Goal: Information Seeking & Learning: Learn about a topic

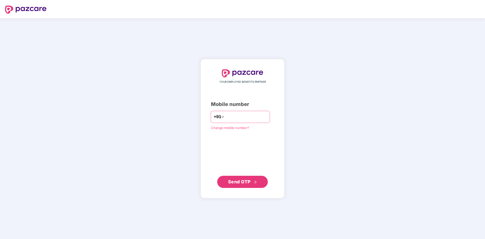
type input "**********"
click at [239, 178] on span "Send OTP" at bounding box center [242, 181] width 29 height 7
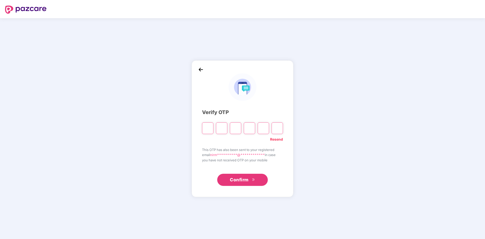
click at [210, 129] on input "Please enter verification code. Digit 1" at bounding box center [207, 128] width 11 height 12
type input "*"
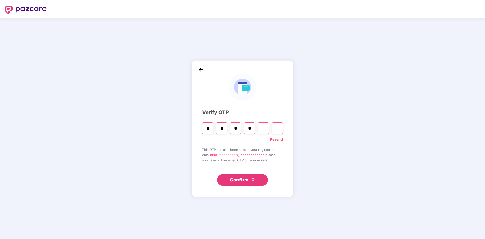
type input "*"
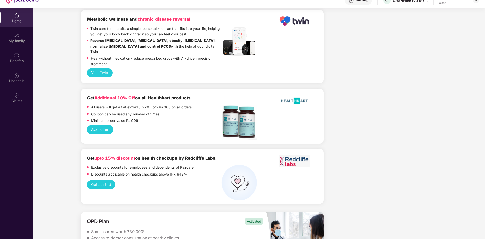
scroll to position [28, 0]
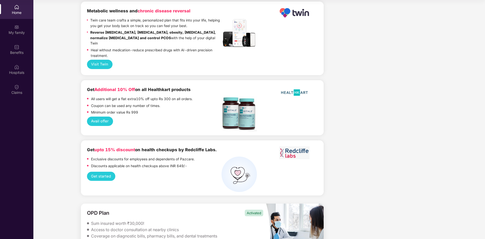
click at [19, 90] on div "Claims" at bounding box center [16, 89] width 33 height 19
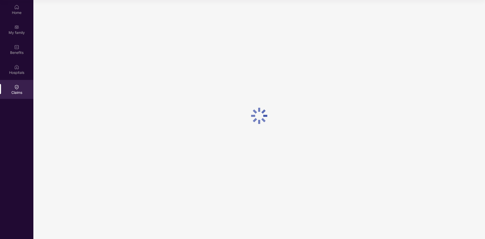
scroll to position [0, 0]
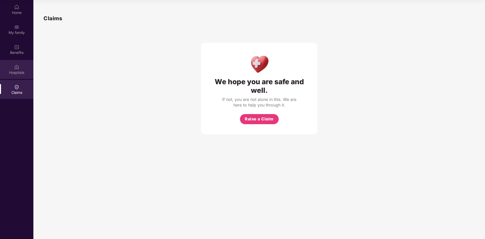
click at [16, 69] on img at bounding box center [16, 67] width 5 height 5
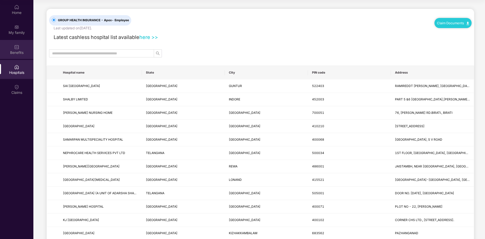
click at [22, 48] on div "Benefits" at bounding box center [16, 49] width 33 height 19
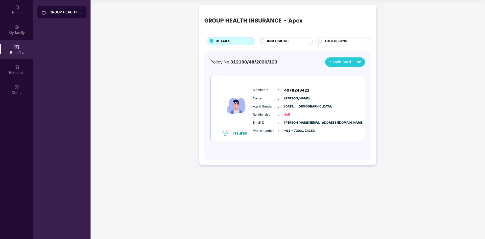
click at [264, 44] on div at bounding box center [263, 42] width 4 height 6
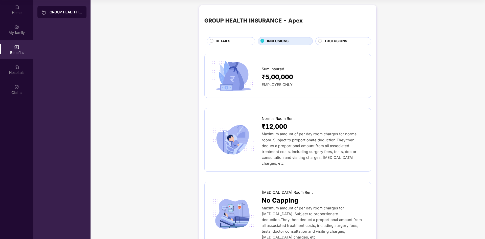
click at [280, 44] on div "INCLUSIONS" at bounding box center [288, 41] width 46 height 6
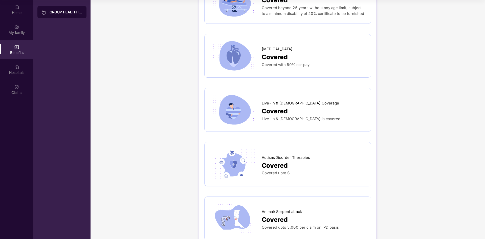
scroll to position [919, 0]
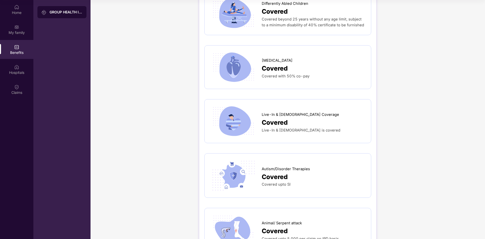
click at [269, 118] on span "Covered" at bounding box center [275, 123] width 26 height 10
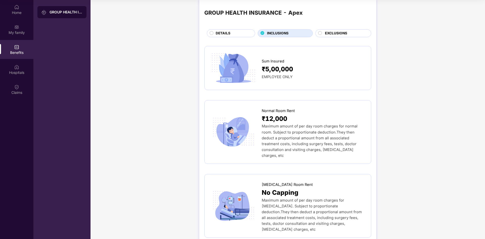
scroll to position [0, 0]
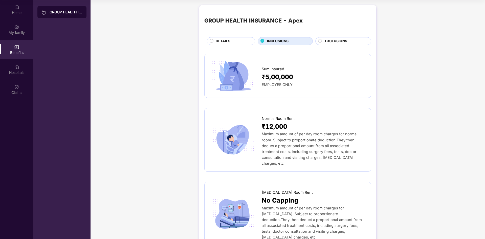
click at [348, 43] on div "EXCLUSIONS" at bounding box center [346, 41] width 46 height 6
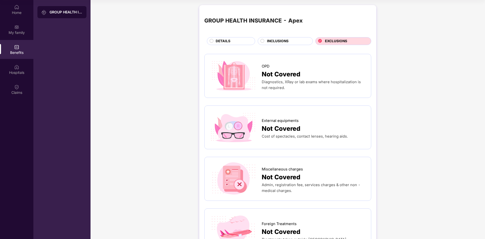
click at [240, 43] on div "DETAILS" at bounding box center [232, 41] width 39 height 6
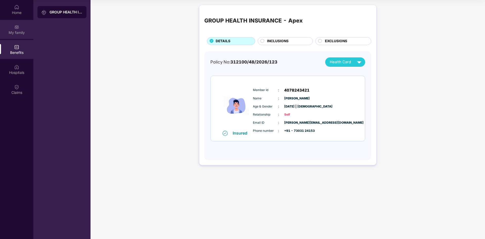
click at [22, 30] on div "My family" at bounding box center [16, 32] width 33 height 5
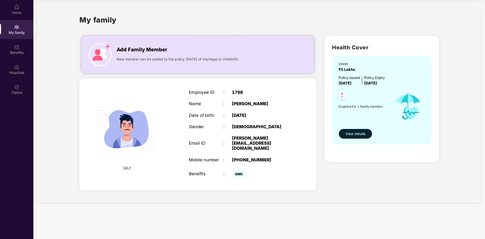
click at [356, 132] on span "View details" at bounding box center [356, 134] width 20 height 6
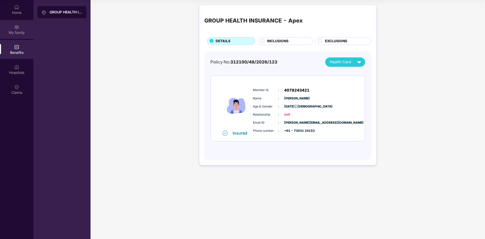
click at [15, 34] on div "My family" at bounding box center [16, 32] width 33 height 5
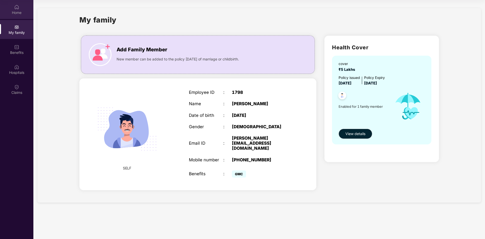
click at [19, 11] on div "Home" at bounding box center [16, 12] width 33 height 5
